Goal: Transaction & Acquisition: Purchase product/service

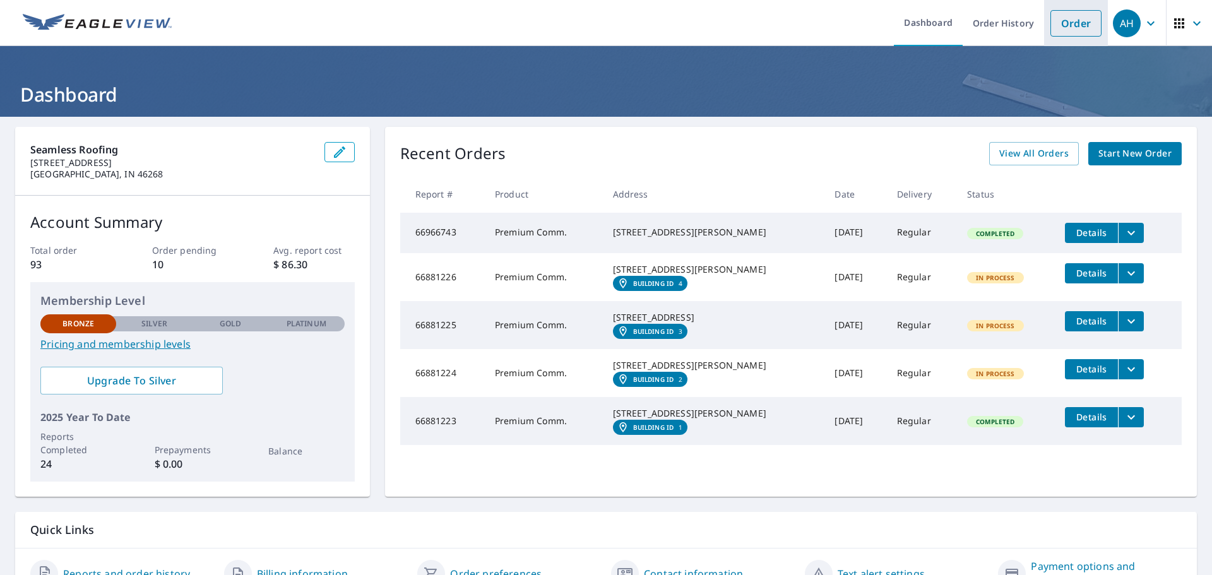
click at [1051, 25] on link "Order" at bounding box center [1076, 23] width 51 height 27
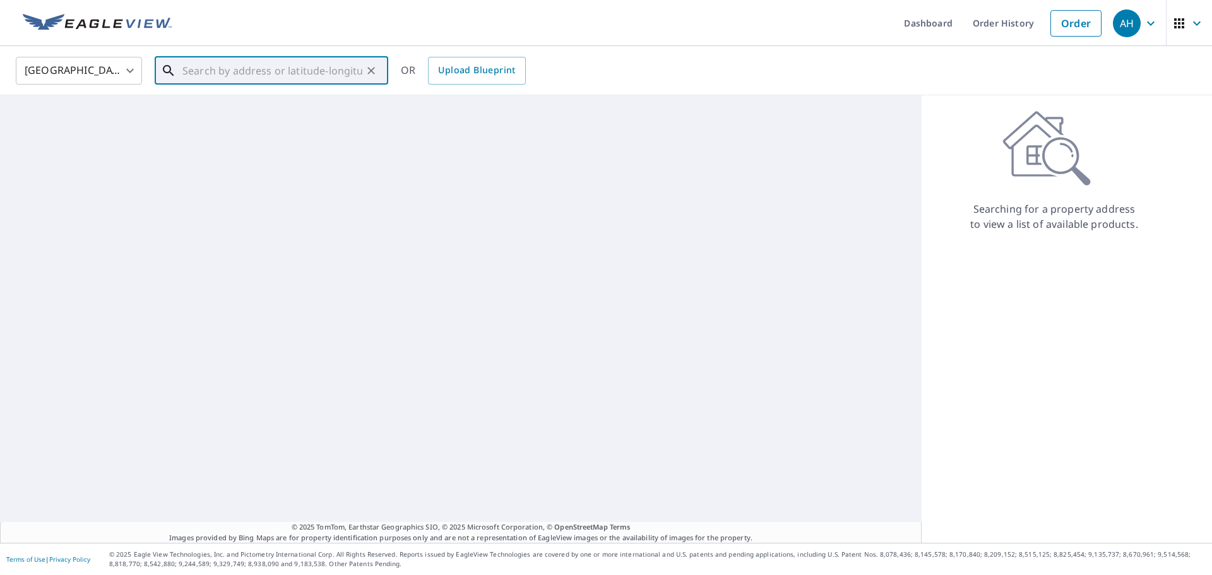
click at [272, 72] on input "text" at bounding box center [272, 70] width 180 height 35
paste input "[STREET_ADDRESS]"
type input "[STREET_ADDRESS]"
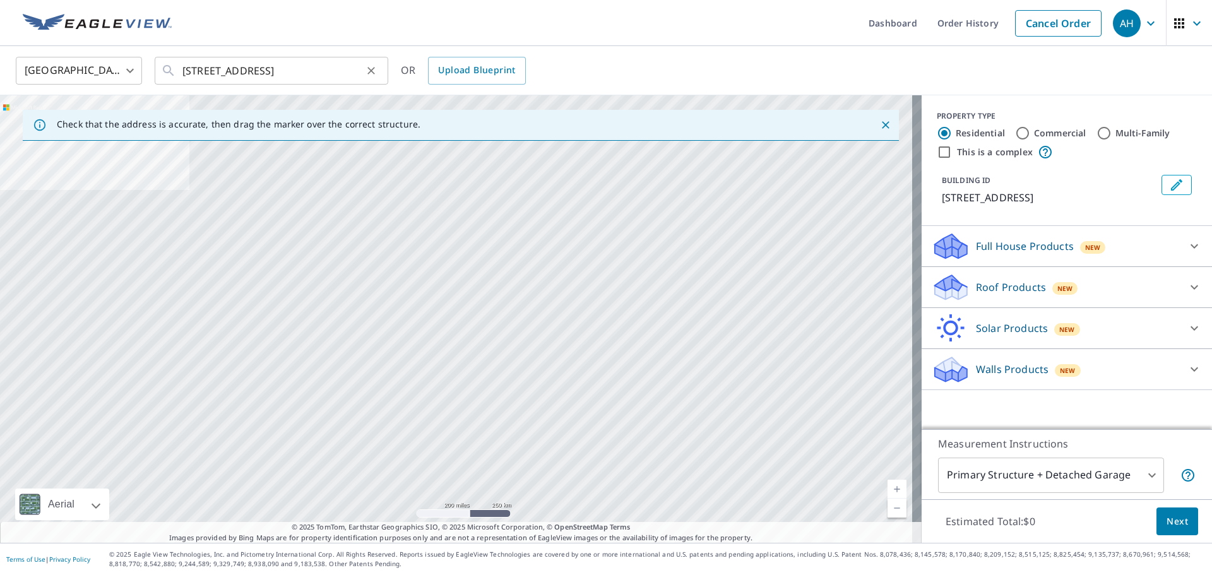
click at [369, 70] on icon "Clear" at bounding box center [371, 70] width 13 height 13
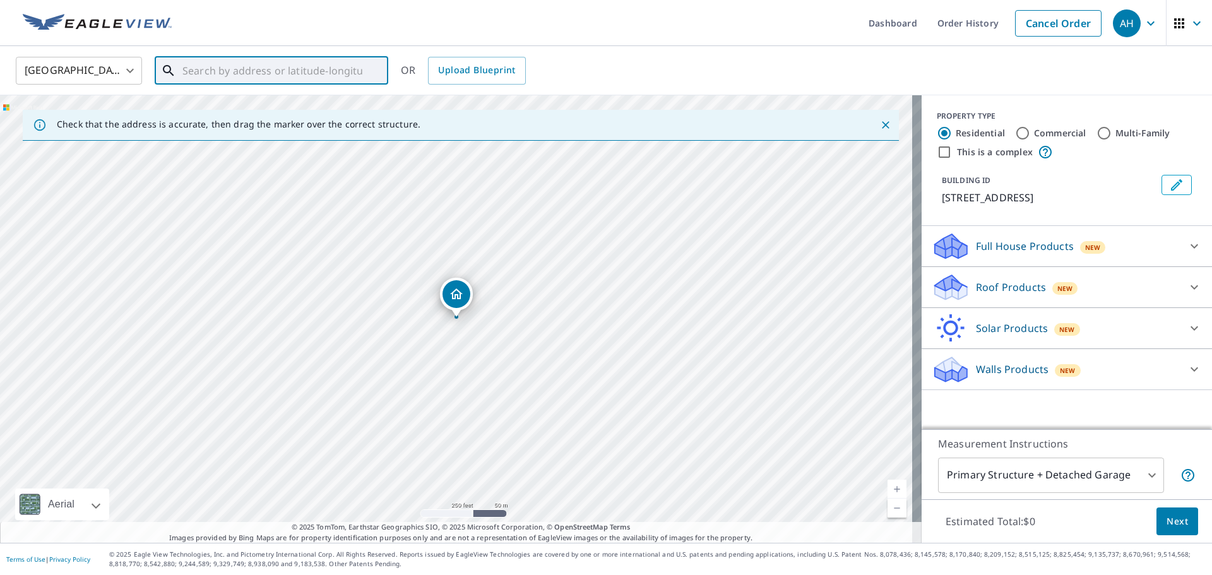
paste input "[STREET_ADDRESS]"
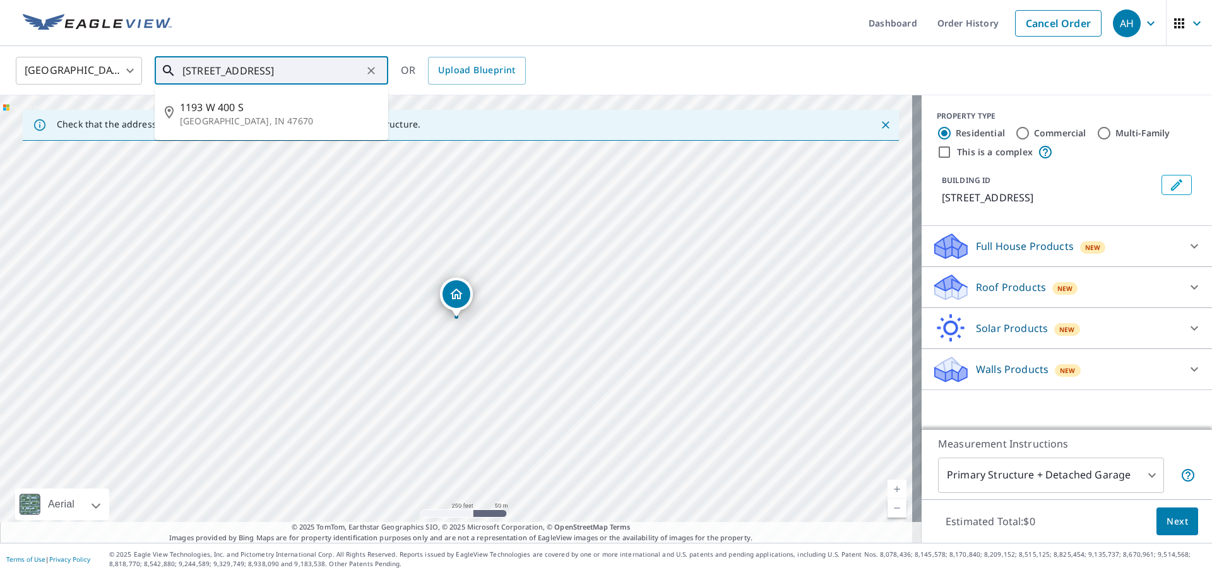
type input "[STREET_ADDRESS]"
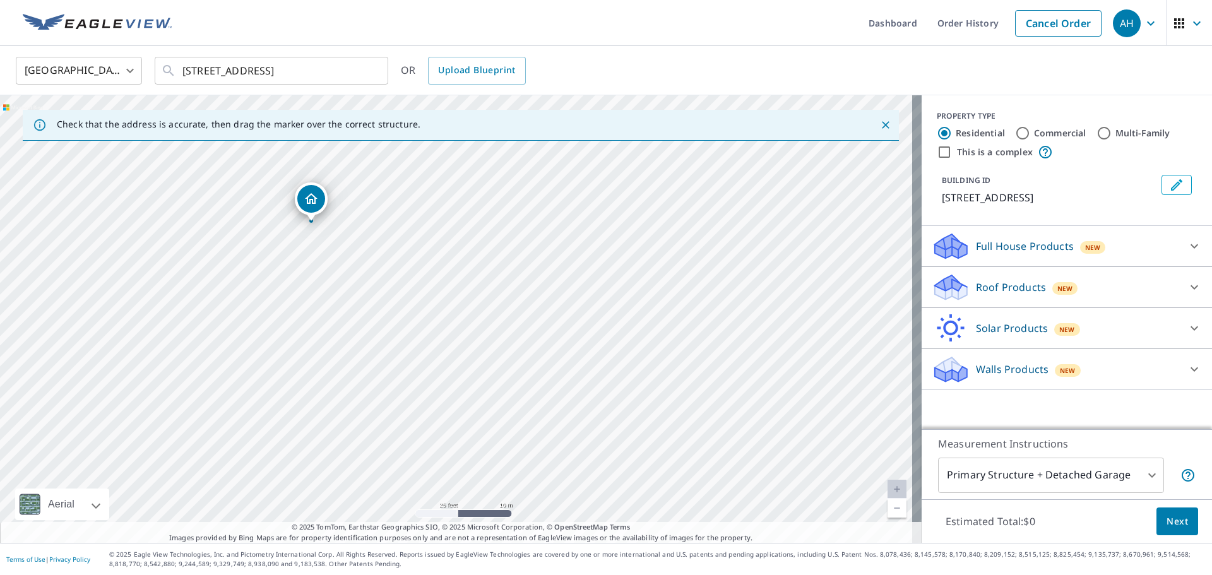
drag, startPoint x: 485, startPoint y: 382, endPoint x: 418, endPoint y: 305, distance: 102.4
click at [418, 305] on div "[STREET_ADDRESS]" at bounding box center [461, 319] width 922 height 448
drag, startPoint x: 359, startPoint y: 257, endPoint x: 506, endPoint y: 421, distance: 220.4
click at [1034, 136] on label "Commercial" at bounding box center [1060, 133] width 52 height 13
click at [1026, 136] on input "Commercial" at bounding box center [1022, 133] width 15 height 15
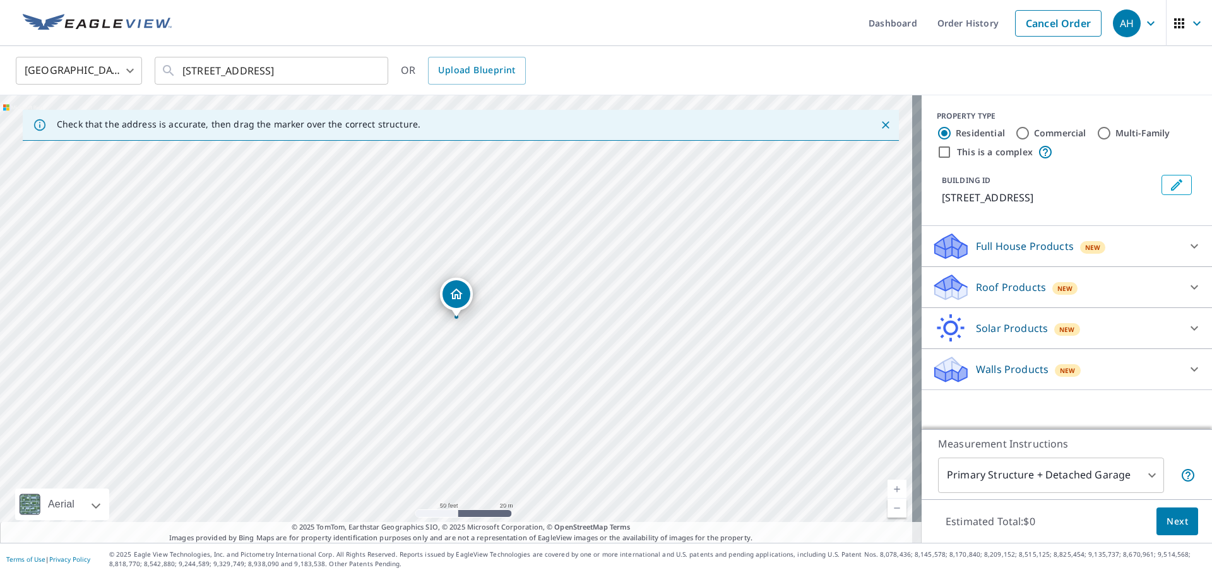
radio input "true"
type input "4"
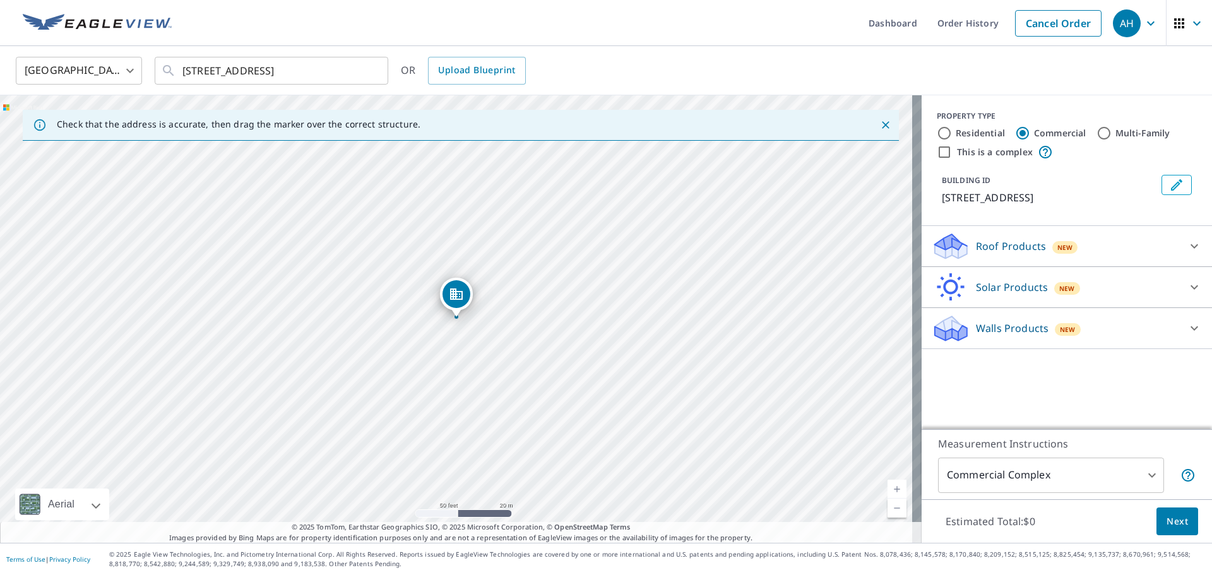
click at [980, 242] on p "Roof Products" at bounding box center [1011, 246] width 70 height 15
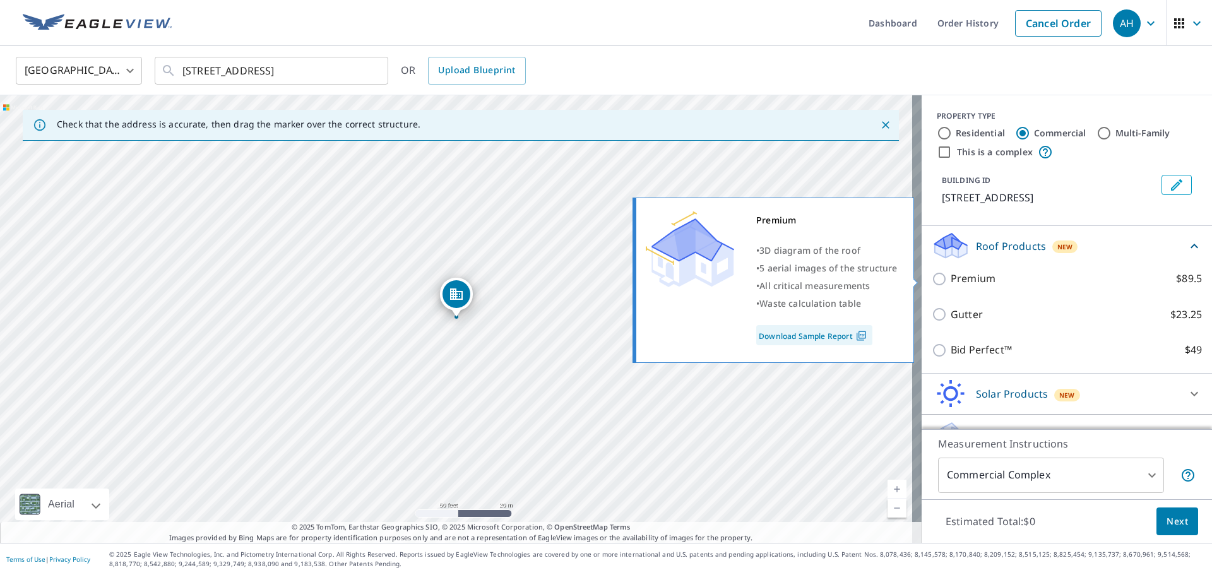
click at [951, 277] on p "Premium" at bounding box center [973, 279] width 45 height 16
click at [944, 277] on input "Premium $89.5" at bounding box center [941, 278] width 19 height 15
checkbox input "true"
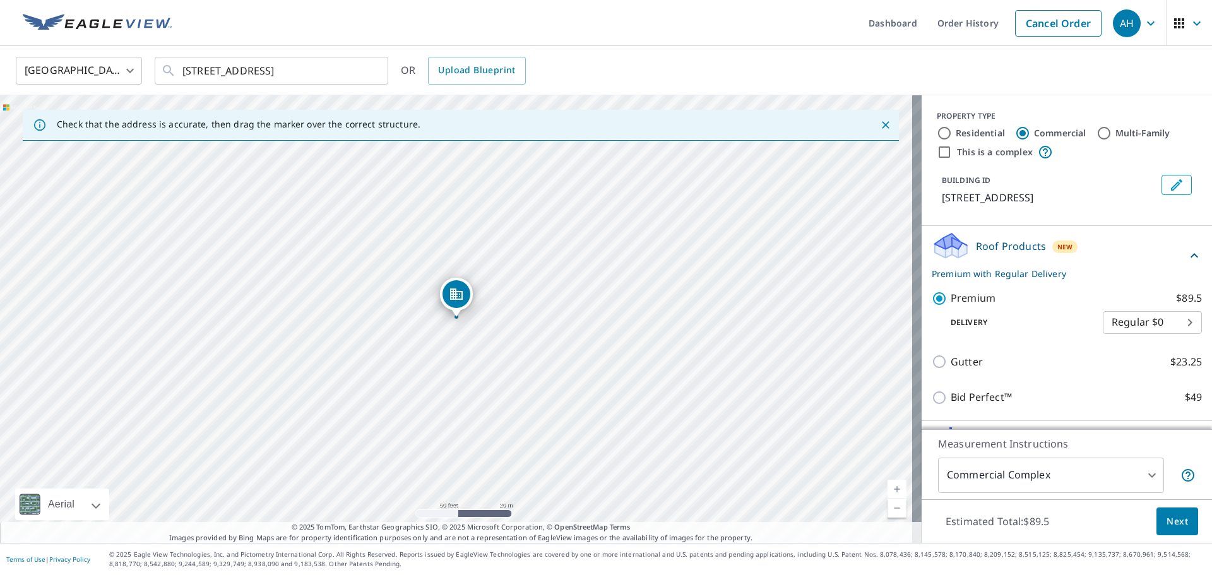
click at [1131, 328] on body "AH AH Dashboard Order History Cancel Order AH United States [GEOGRAPHIC_DATA] ​…" at bounding box center [606, 287] width 1212 height 575
click at [1120, 360] on li "3 Hour $42.25" at bounding box center [1133, 368] width 99 height 23
type input "7"
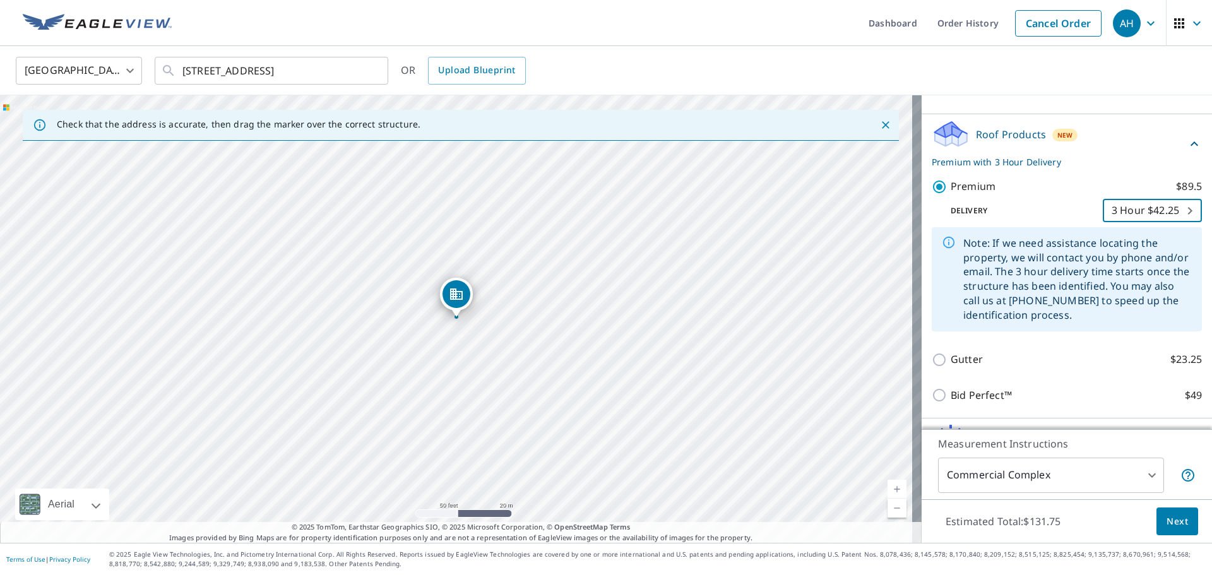
scroll to position [126, 0]
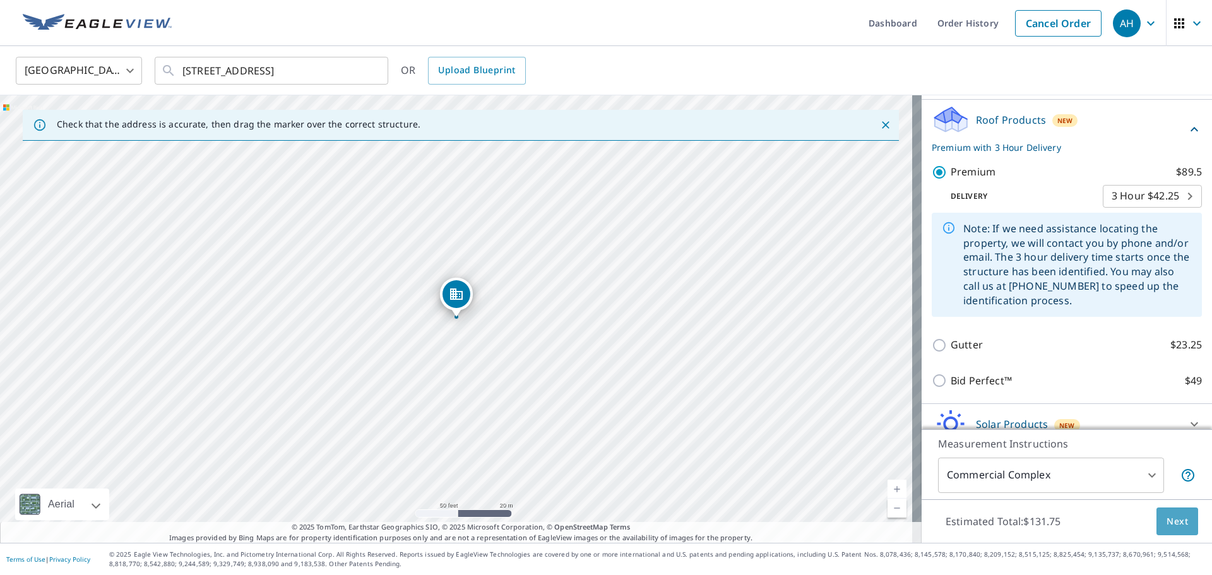
click at [1157, 517] on button "Next" at bounding box center [1178, 522] width 42 height 28
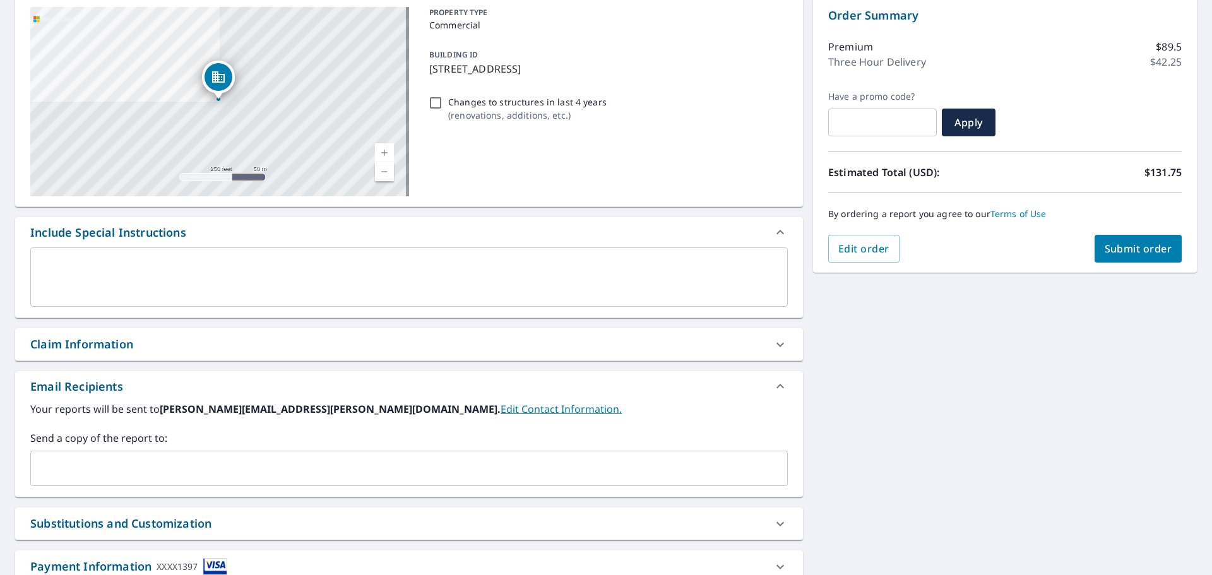
scroll to position [93, 0]
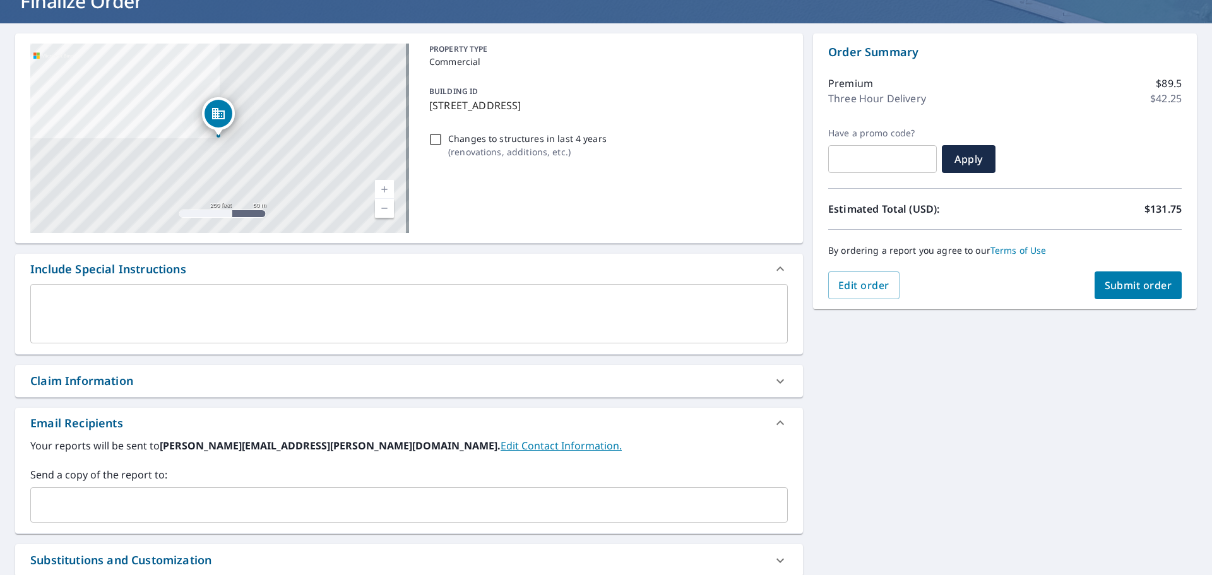
drag, startPoint x: 459, startPoint y: 504, endPoint x: 472, endPoint y: 495, distance: 15.9
click at [459, 504] on input "text" at bounding box center [399, 505] width 727 height 24
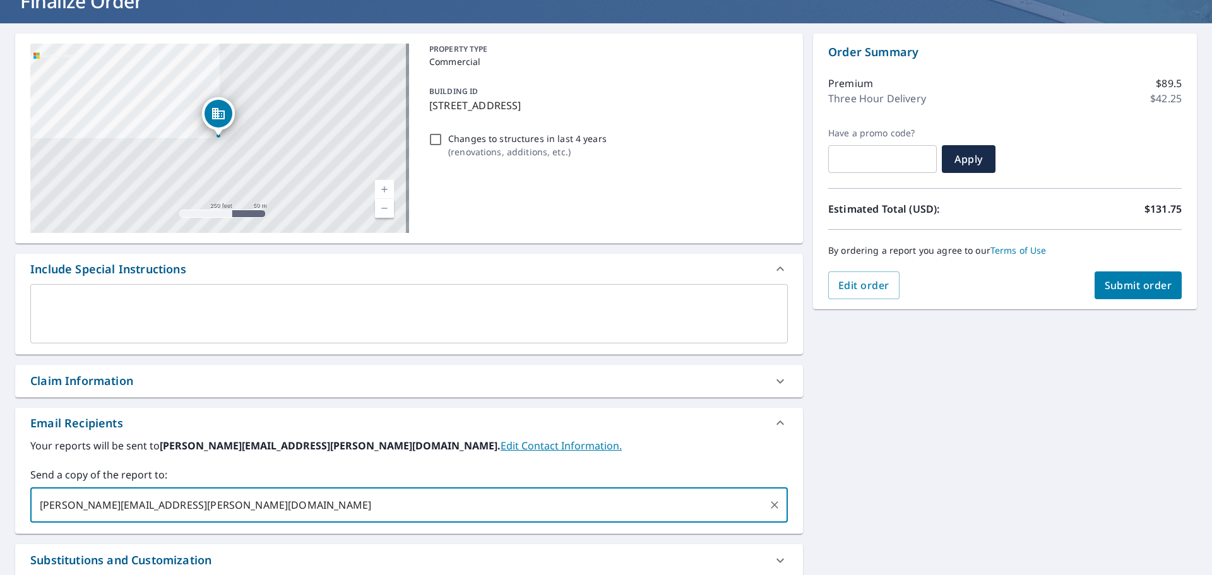
type input "[PERSON_NAME][EMAIL_ADDRESS][PERSON_NAME][DOMAIN_NAME]"
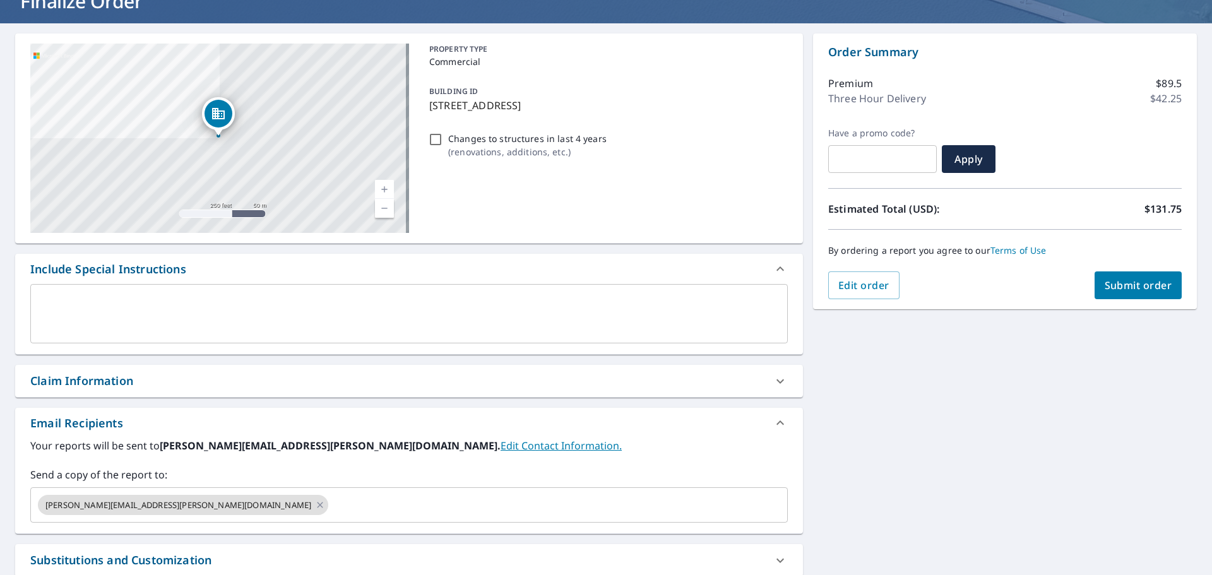
click at [950, 380] on div "[STREET_ADDRESS] A standard road map Aerial A detailed look from above Labels L…" at bounding box center [606, 346] width 1212 height 646
click at [1107, 287] on span "Submit order" at bounding box center [1139, 285] width 68 height 14
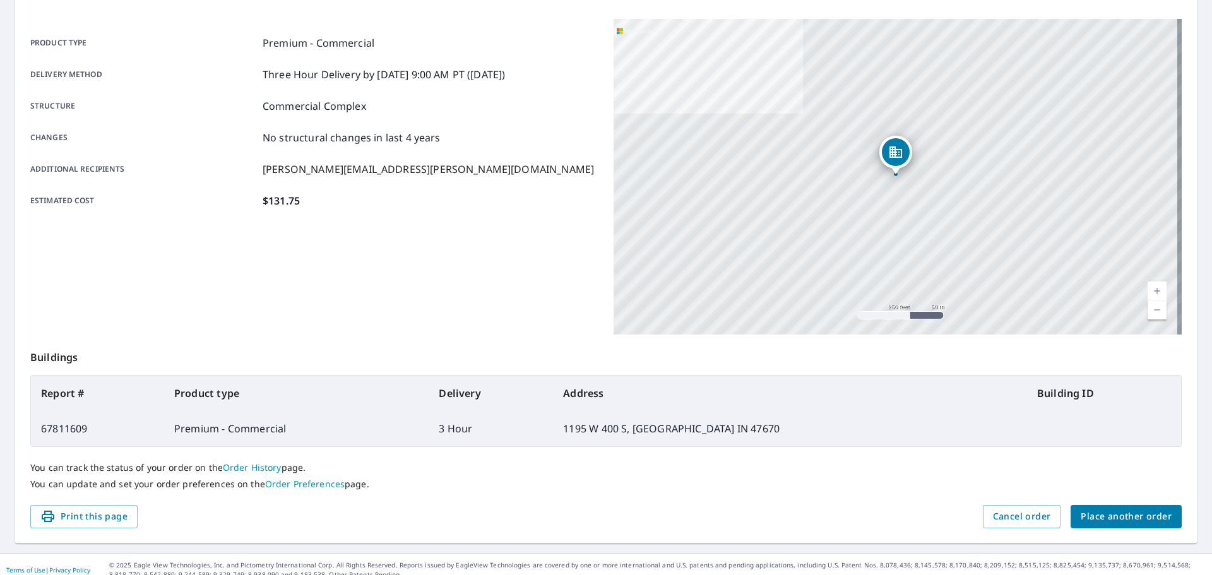
scroll to position [168, 0]
